Goal: Navigation & Orientation: Find specific page/section

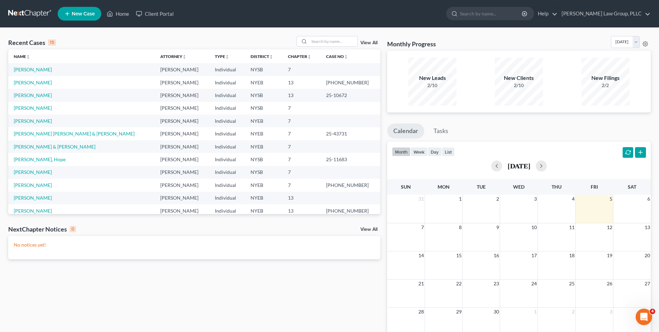
click at [373, 42] on link "View All" at bounding box center [368, 42] width 17 height 5
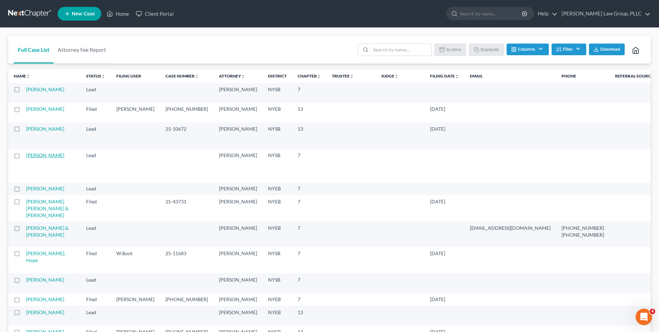
click at [43, 158] on link "Elivo, Ryan" at bounding box center [45, 155] width 38 height 6
click at [36, 191] on link "Mancio, Resty" at bounding box center [45, 189] width 38 height 6
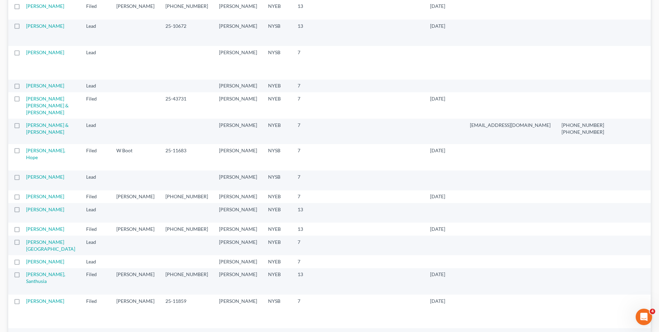
scroll to position [103, 0]
click at [36, 179] on link "[PERSON_NAME]" at bounding box center [45, 177] width 38 height 6
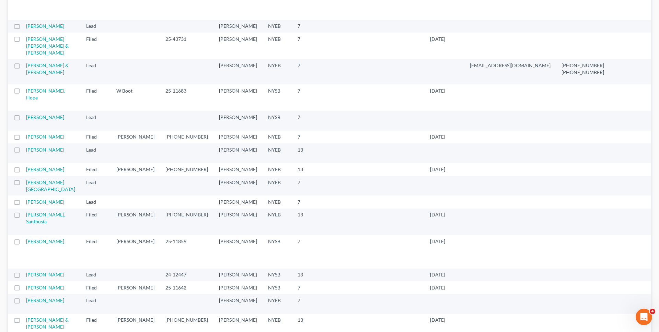
scroll to position [162, 0]
click at [32, 192] on link "[PERSON_NAME][GEOGRAPHIC_DATA]" at bounding box center [50, 186] width 49 height 13
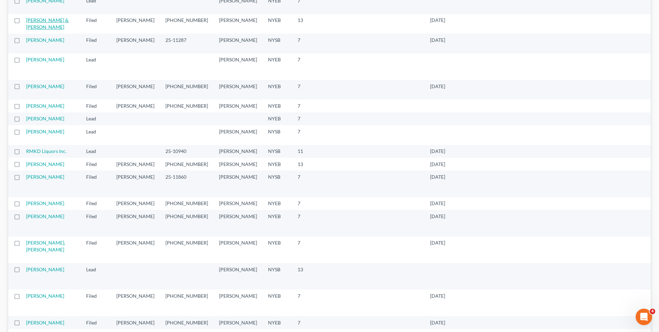
scroll to position [465, 0]
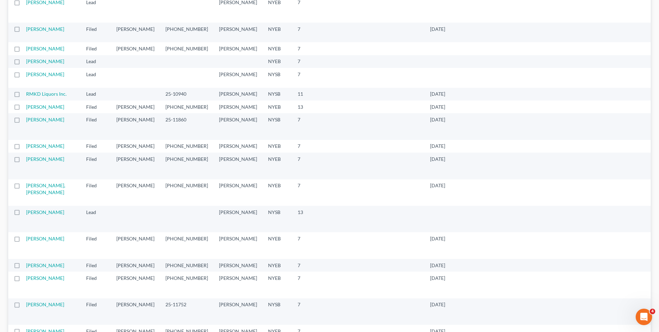
scroll to position [519, 0]
click at [35, 6] on link "Bloodsaw-Bailey, Stephanie" at bounding box center [45, 3] width 38 height 6
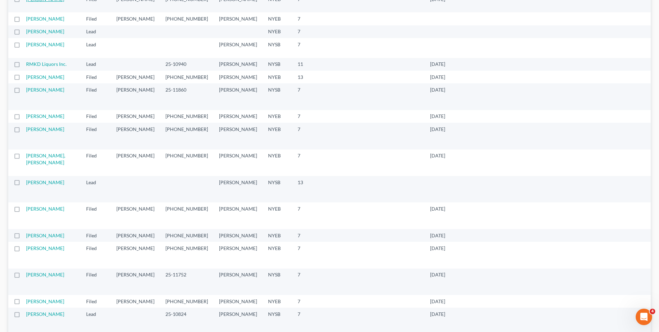
scroll to position [570, 0]
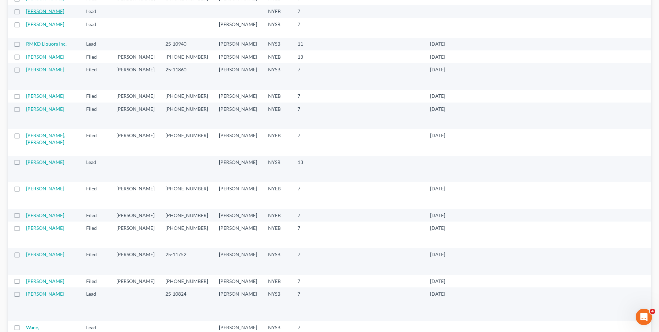
click at [31, 14] on link "Font, Joseph" at bounding box center [45, 11] width 38 height 6
click at [34, 27] on link "[PERSON_NAME]" at bounding box center [45, 24] width 38 height 6
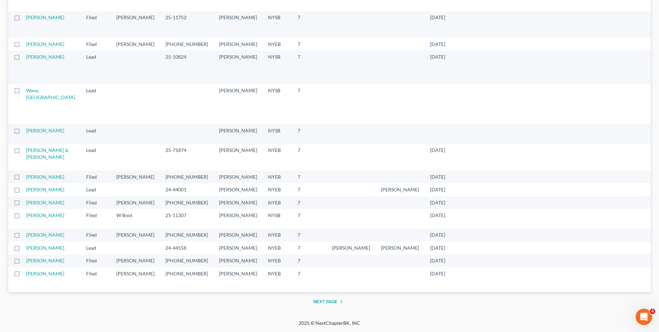
scroll to position [1034, 0]
click at [36, 133] on link "Ravelo, Samuel" at bounding box center [45, 131] width 38 height 6
click at [36, 100] on link "Wane, Mountaga" at bounding box center [50, 93] width 49 height 13
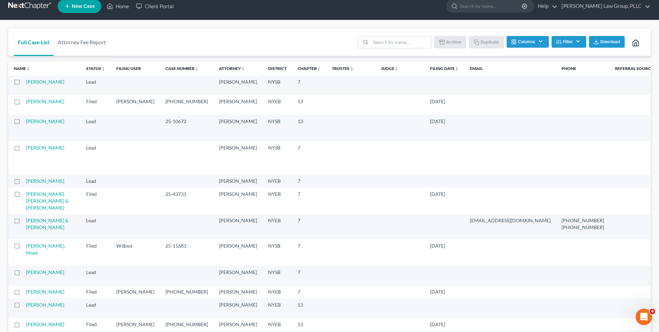
scroll to position [0, 0]
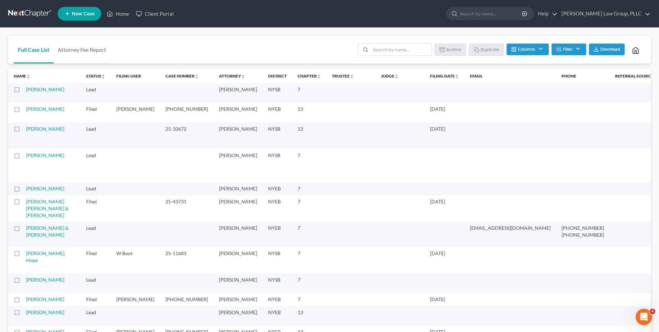
click at [40, 14] on link at bounding box center [30, 14] width 44 height 12
